Goal: Communication & Community: Answer question/provide support

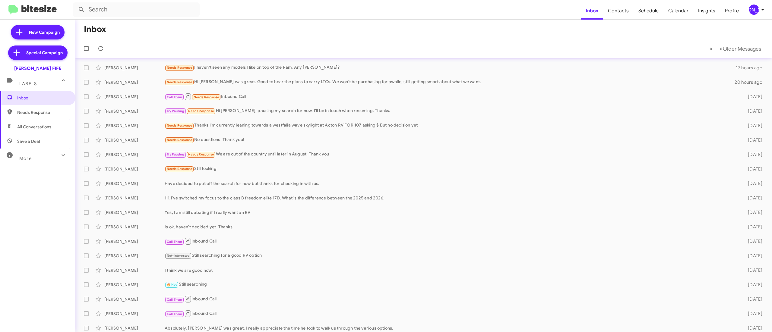
scroll to position [18, 0]
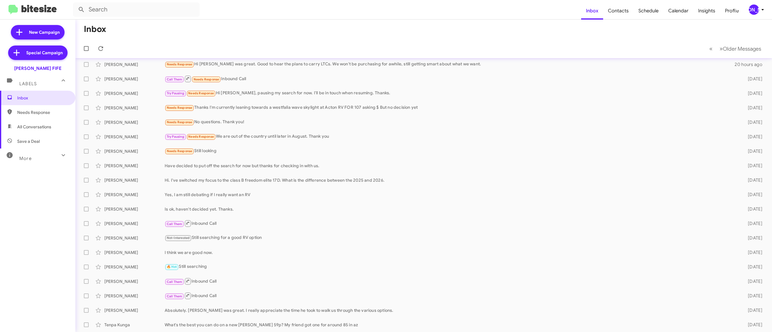
click at [749, 3] on mat-toolbar "Inbox Contacts Schedule Calendar Insights Profile JA" at bounding box center [386, 9] width 772 height 19
click at [752, 11] on div "[PERSON_NAME]" at bounding box center [754, 10] width 10 height 10
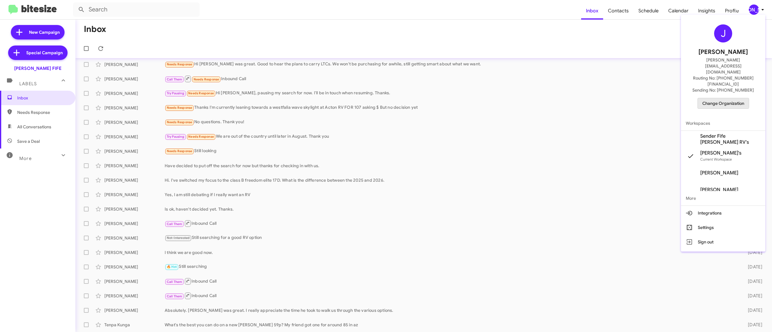
click at [714, 98] on span "Change Organization" at bounding box center [724, 103] width 42 height 10
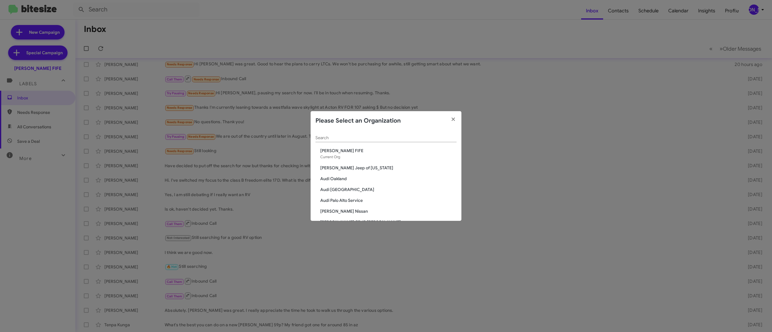
click at [402, 138] on input "Search" at bounding box center [386, 138] width 141 height 5
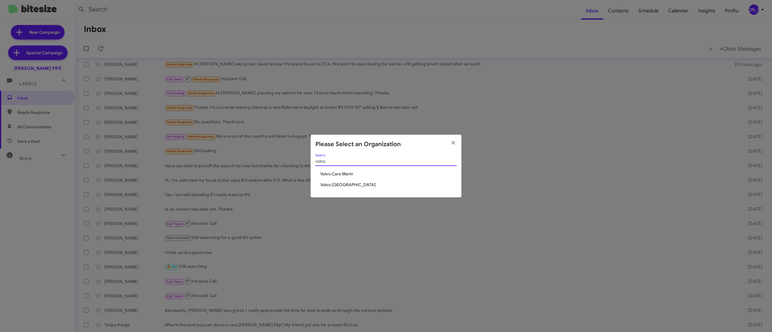
type input "volvo"
click at [348, 174] on span "Volvo Cars Marin" at bounding box center [388, 174] width 136 height 6
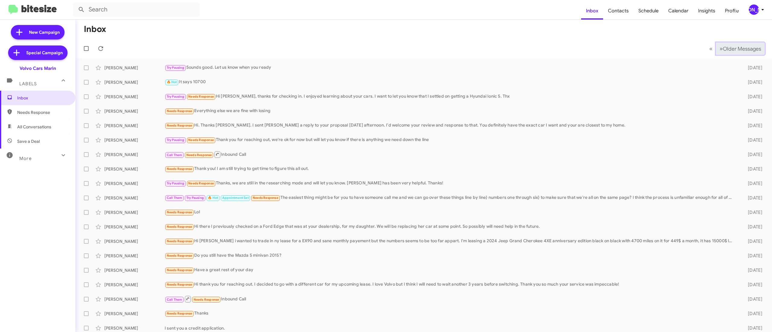
click at [737, 48] on span "Older Messages" at bounding box center [742, 49] width 38 height 7
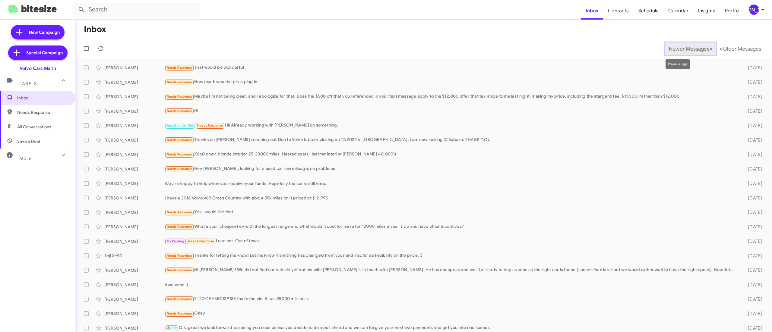
click at [669, 46] on span "Newer Messages" at bounding box center [689, 49] width 40 height 7
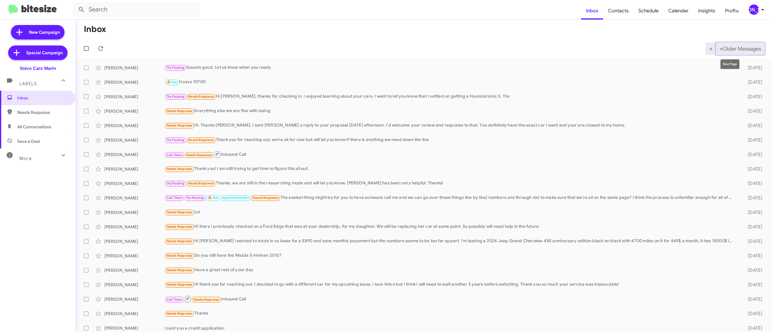
click at [730, 44] on button "» Next Older Messages" at bounding box center [740, 49] width 49 height 12
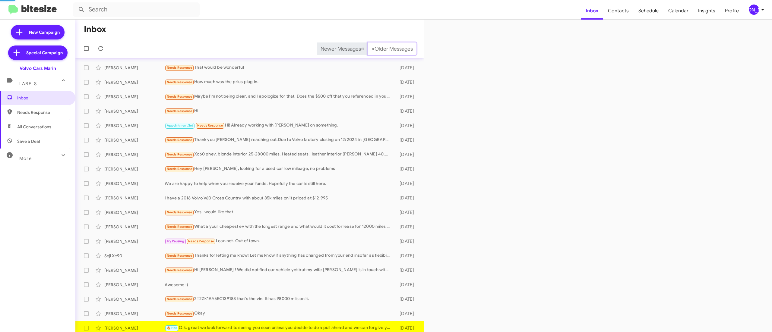
scroll to position [4, 0]
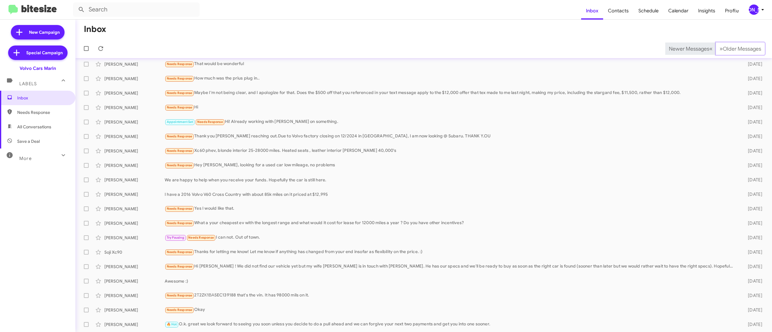
scroll to position [18, 0]
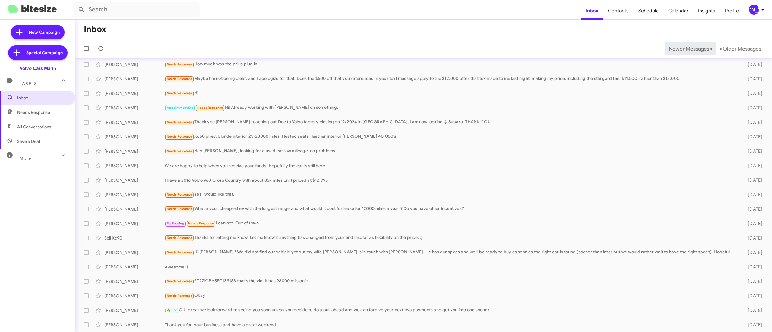
click at [676, 48] on span "Newer Messages" at bounding box center [689, 49] width 40 height 7
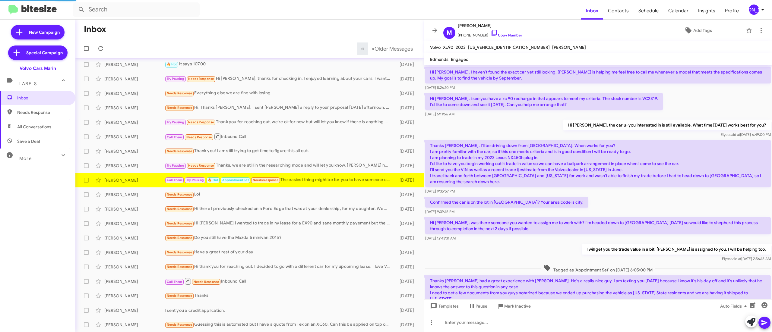
scroll to position [306, 0]
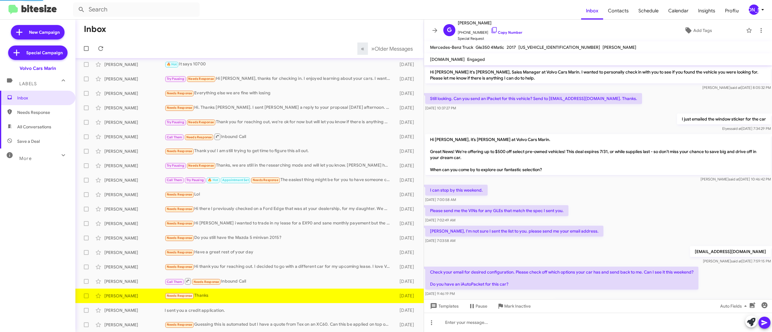
scroll to position [57, 0]
